Goal: Transaction & Acquisition: Purchase product/service

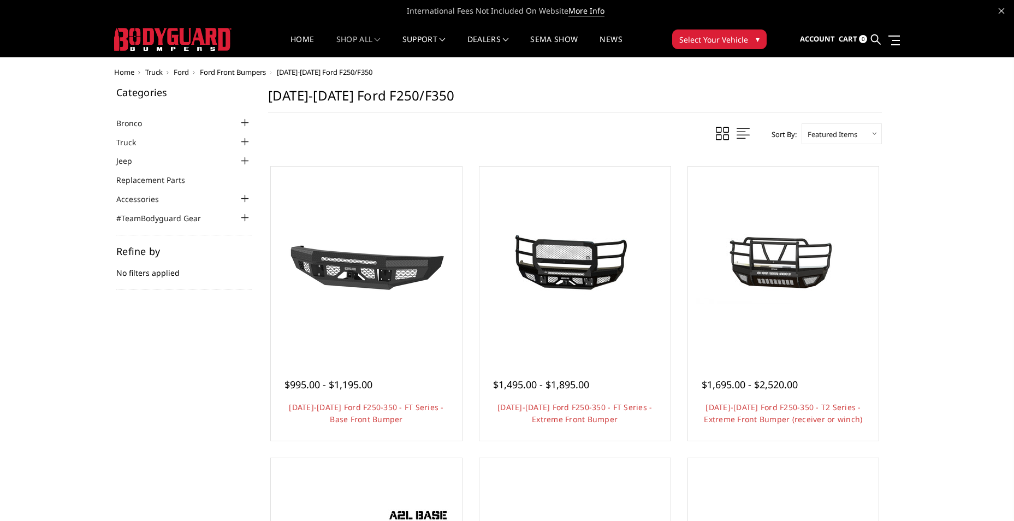
click at [131, 73] on span "Home" at bounding box center [124, 72] width 20 height 10
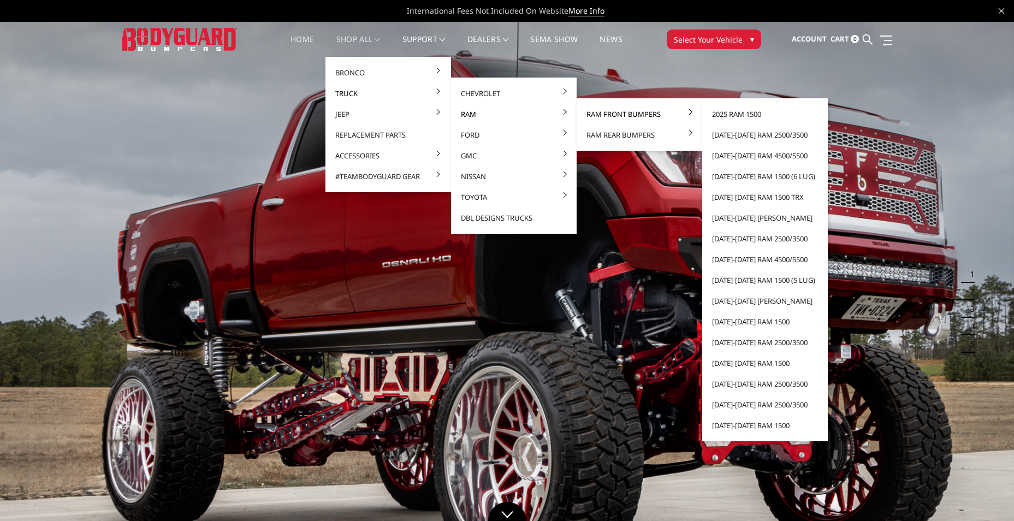
click at [624, 115] on link "Ram Front Bumpers" at bounding box center [639, 114] width 117 height 21
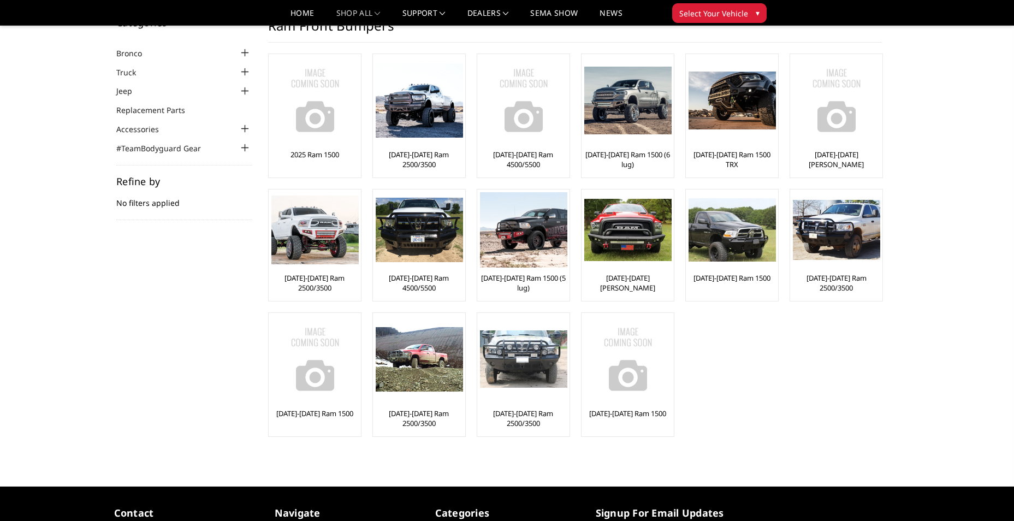
scroll to position [55, 0]
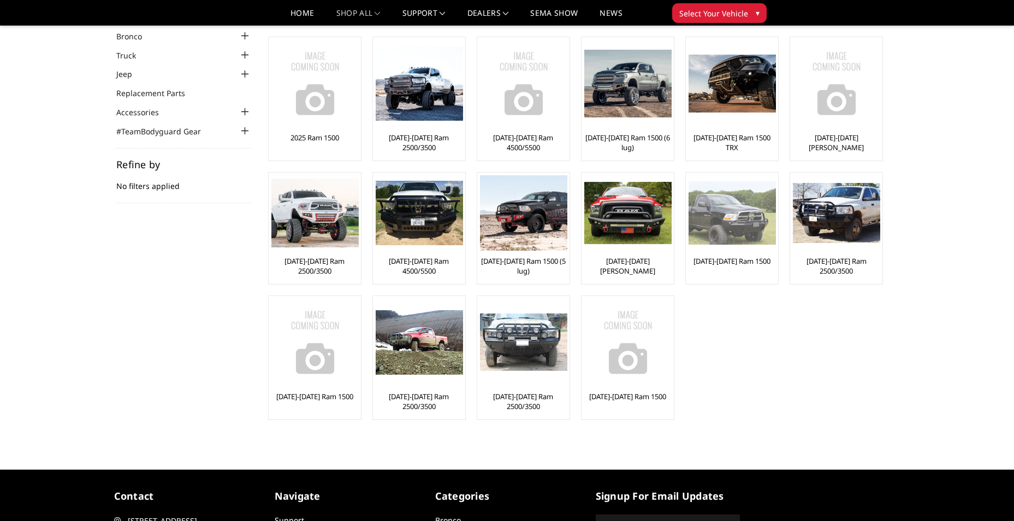
click at [734, 265] on link "[DATE]-[DATE] Ram 1500" at bounding box center [732, 261] width 77 height 10
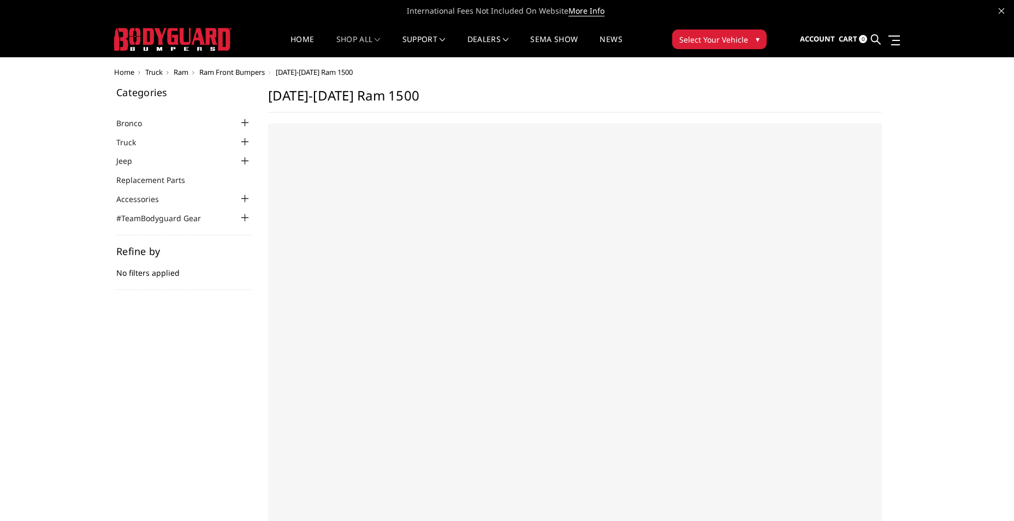
select select "US"
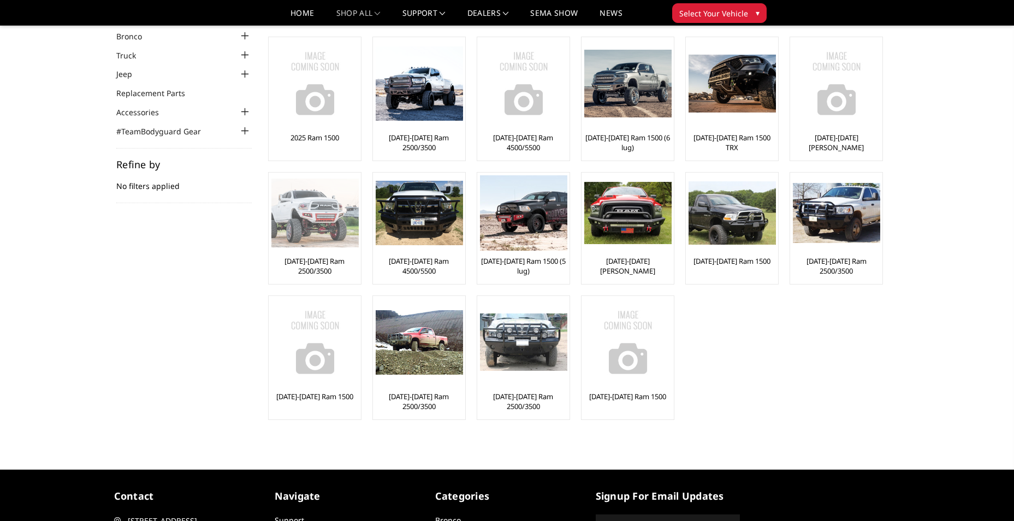
click at [317, 269] on link "[DATE]-[DATE] Ram 2500/3500" at bounding box center [315, 266] width 87 height 20
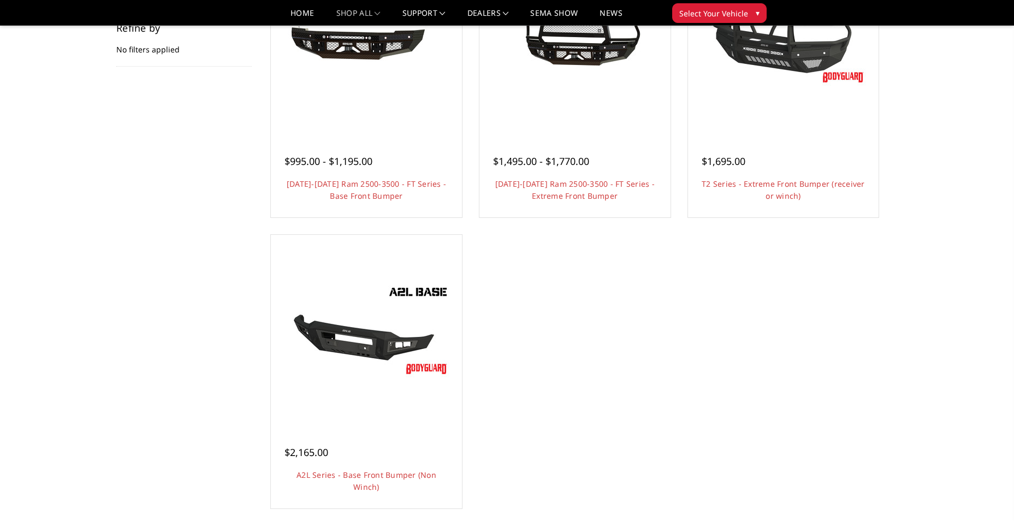
scroll to position [219, 0]
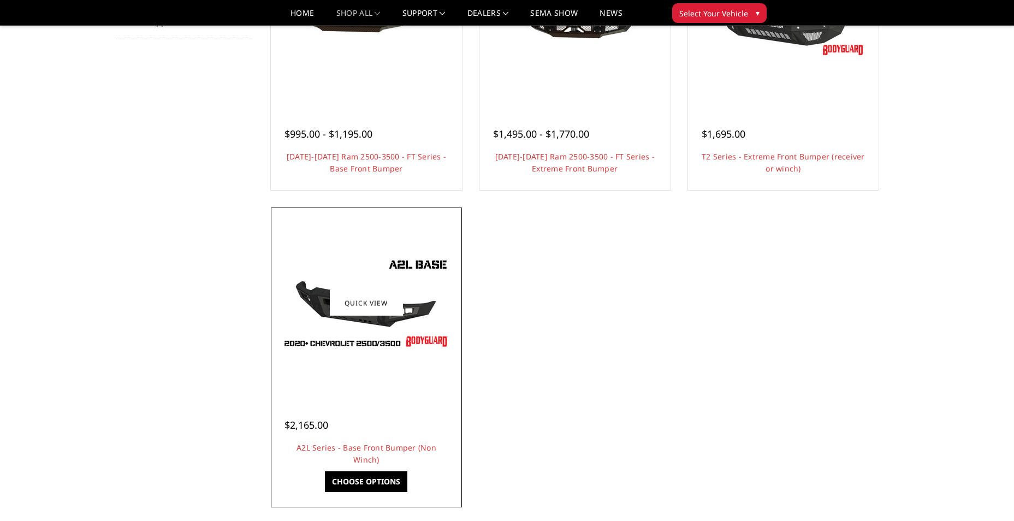
click at [323, 335] on img at bounding box center [366, 303] width 175 height 98
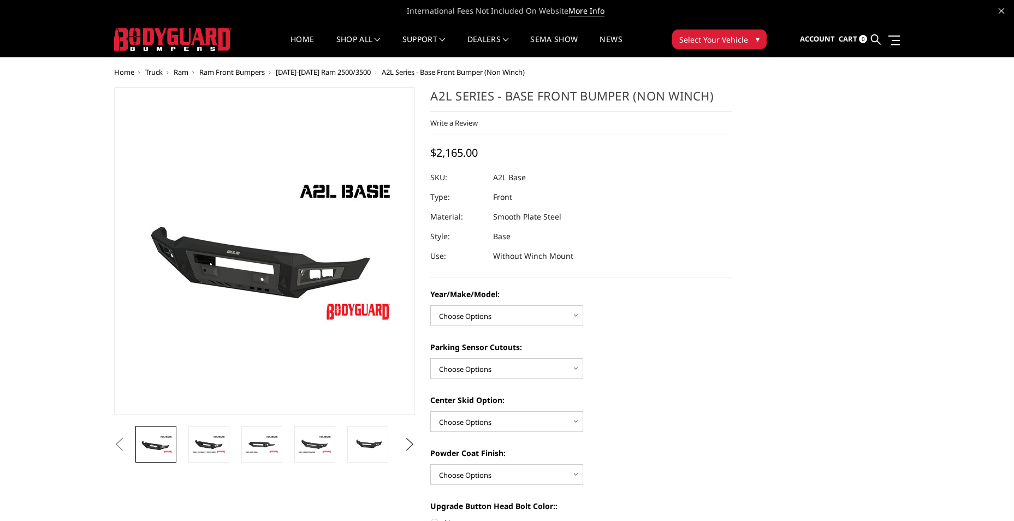
click at [409, 444] on button "Next" at bounding box center [410, 444] width 16 height 16
click at [361, 448] on img at bounding box center [368, 444] width 34 height 23
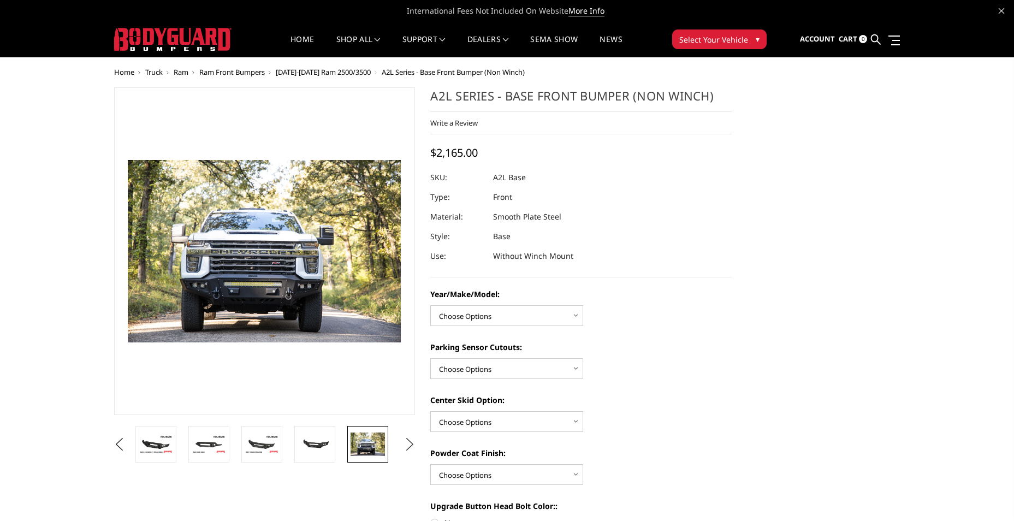
click at [412, 445] on button "Next" at bounding box center [410, 444] width 16 height 16
click at [360, 444] on img at bounding box center [368, 445] width 34 height 22
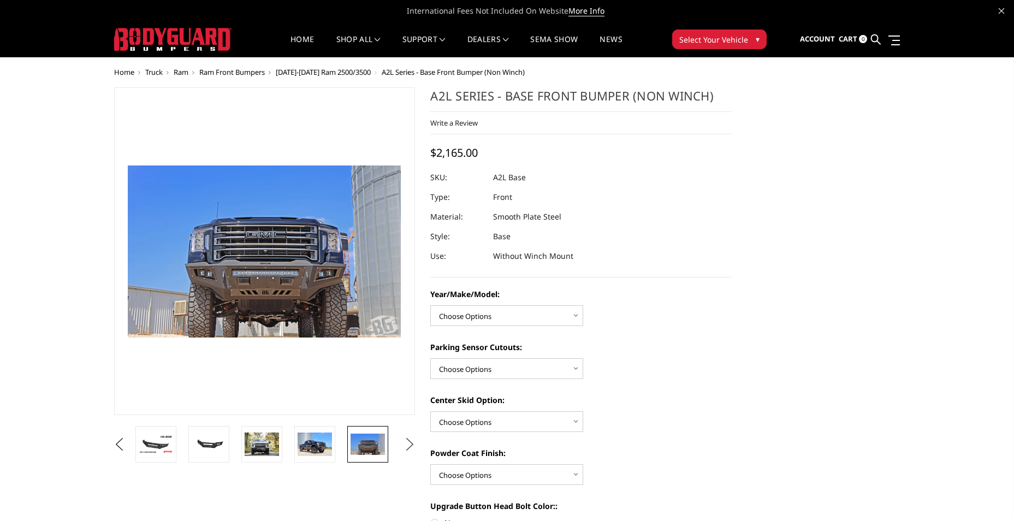
click at [408, 448] on button "Next" at bounding box center [410, 444] width 16 height 16
click at [412, 447] on button "Next" at bounding box center [410, 444] width 16 height 16
click at [407, 448] on button "Next" at bounding box center [410, 444] width 16 height 16
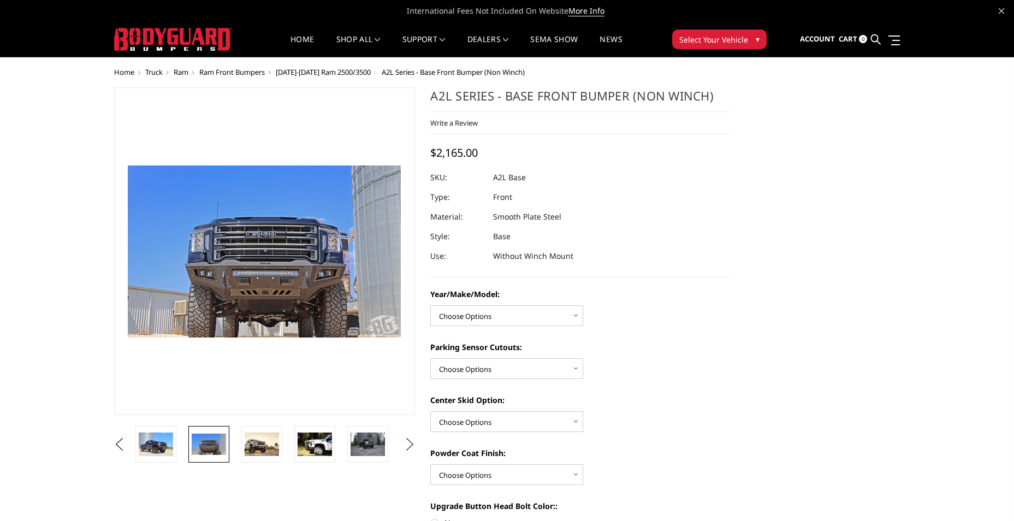
click at [407, 448] on button "Next" at bounding box center [410, 444] width 16 height 16
click at [408, 448] on button "Next" at bounding box center [410, 444] width 16 height 16
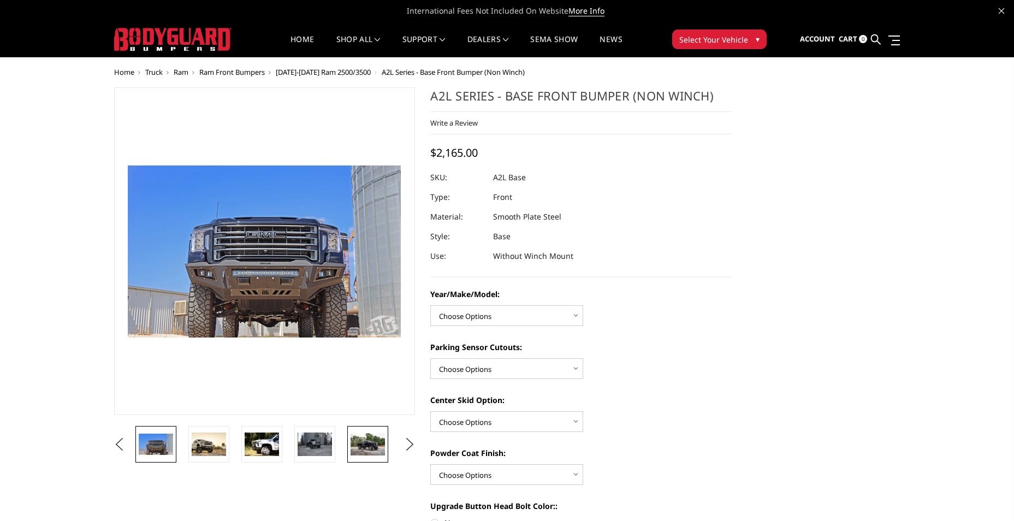
click at [376, 452] on img at bounding box center [368, 444] width 34 height 22
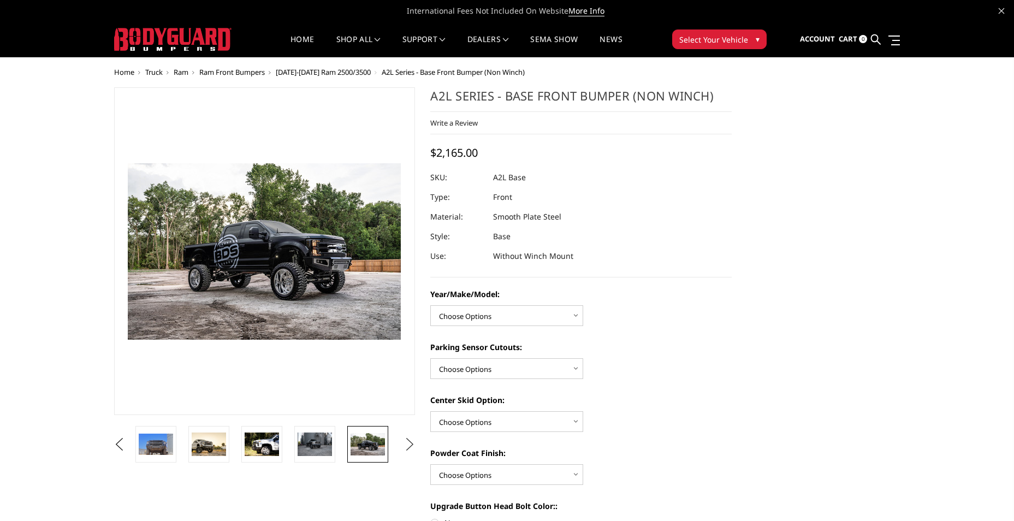
click at [409, 444] on button "Next" at bounding box center [410, 444] width 16 height 16
click at [407, 443] on button "Next" at bounding box center [410, 444] width 16 height 16
click at [408, 443] on button "Next" at bounding box center [410, 444] width 16 height 16
click at [408, 442] on button "Next" at bounding box center [410, 444] width 16 height 16
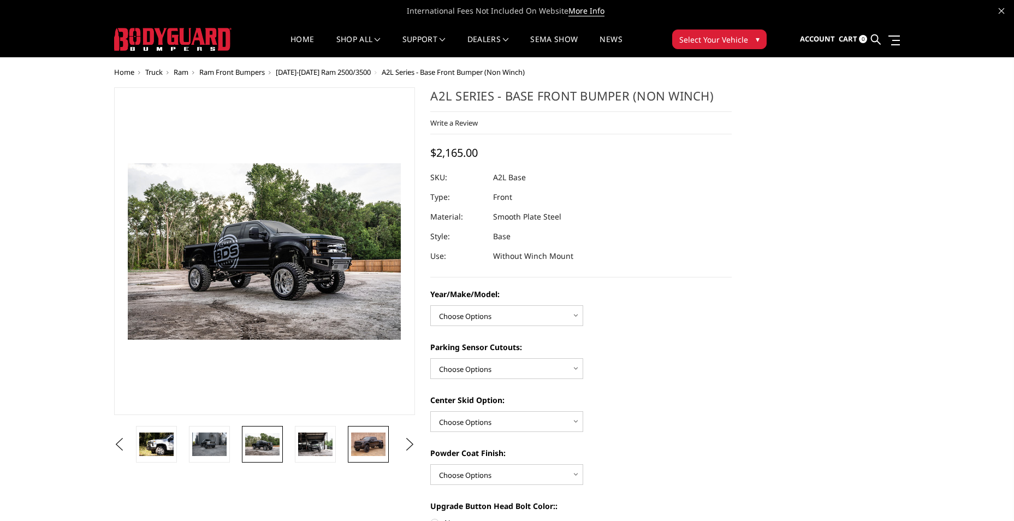
click at [365, 450] on img at bounding box center [368, 444] width 34 height 23
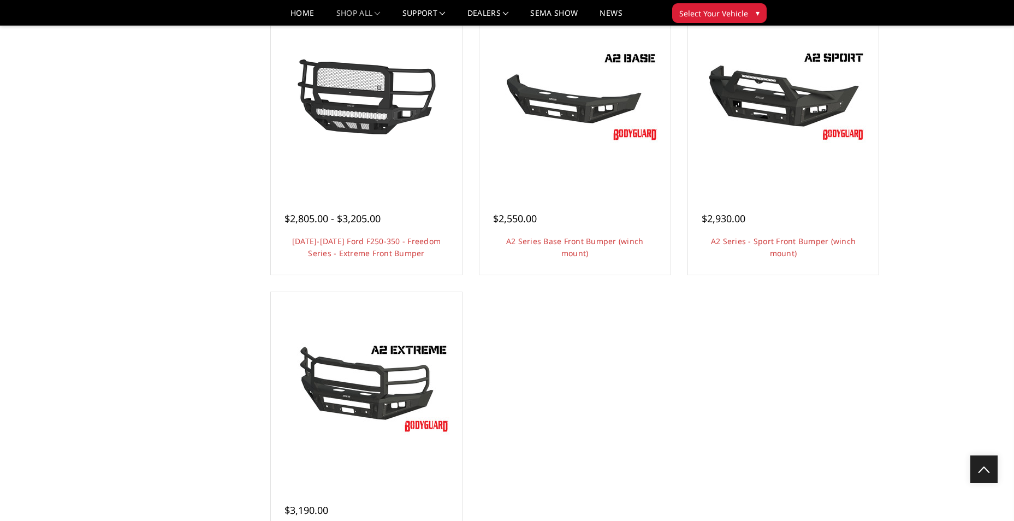
scroll to position [529, 0]
